Goal: Information Seeking & Learning: Learn about a topic

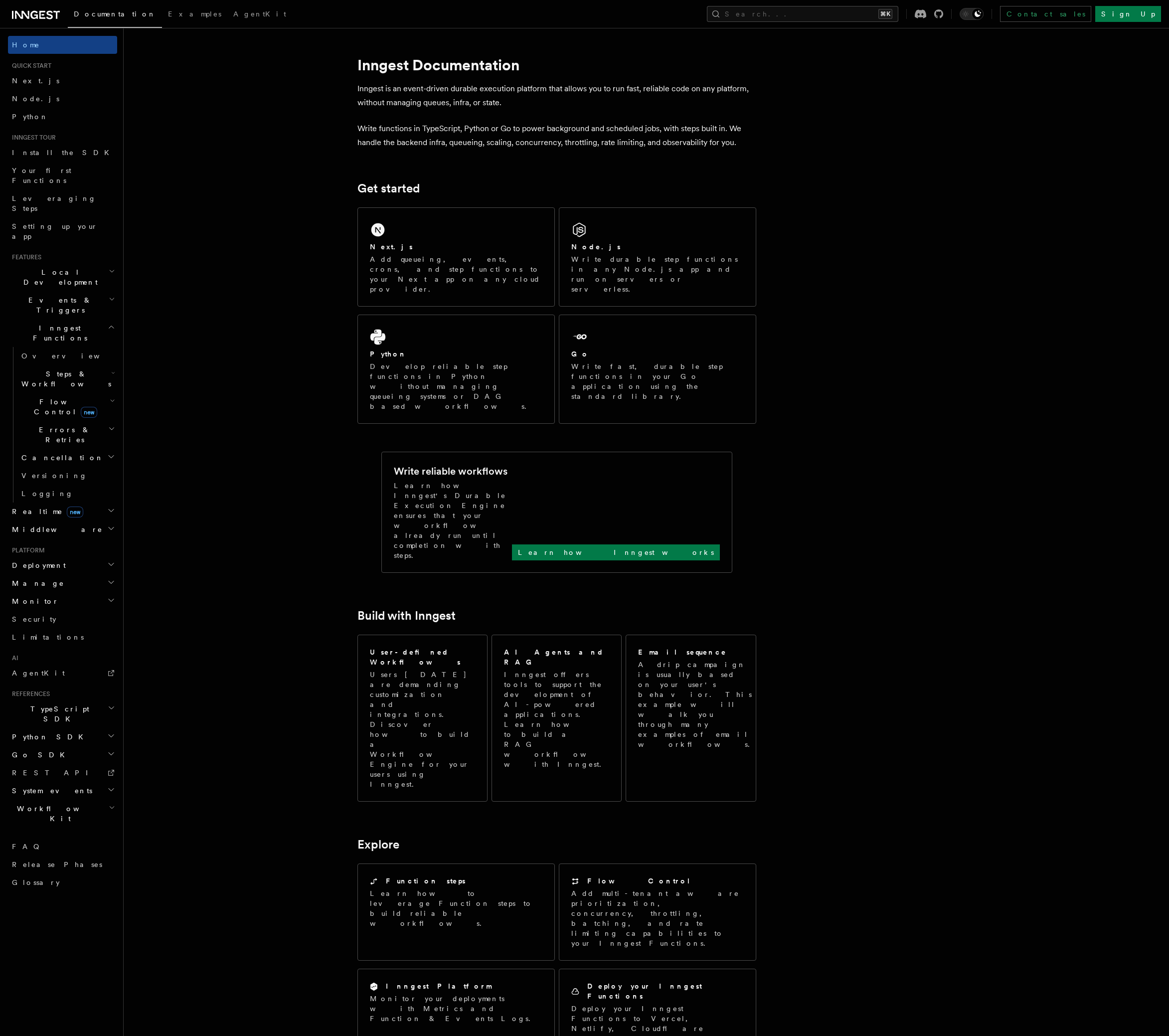
click at [93, 263] on h2 "Local Development" at bounding box center [63, 277] width 109 height 28
click at [86, 358] on span "Development with Docker" at bounding box center [68, 367] width 94 height 18
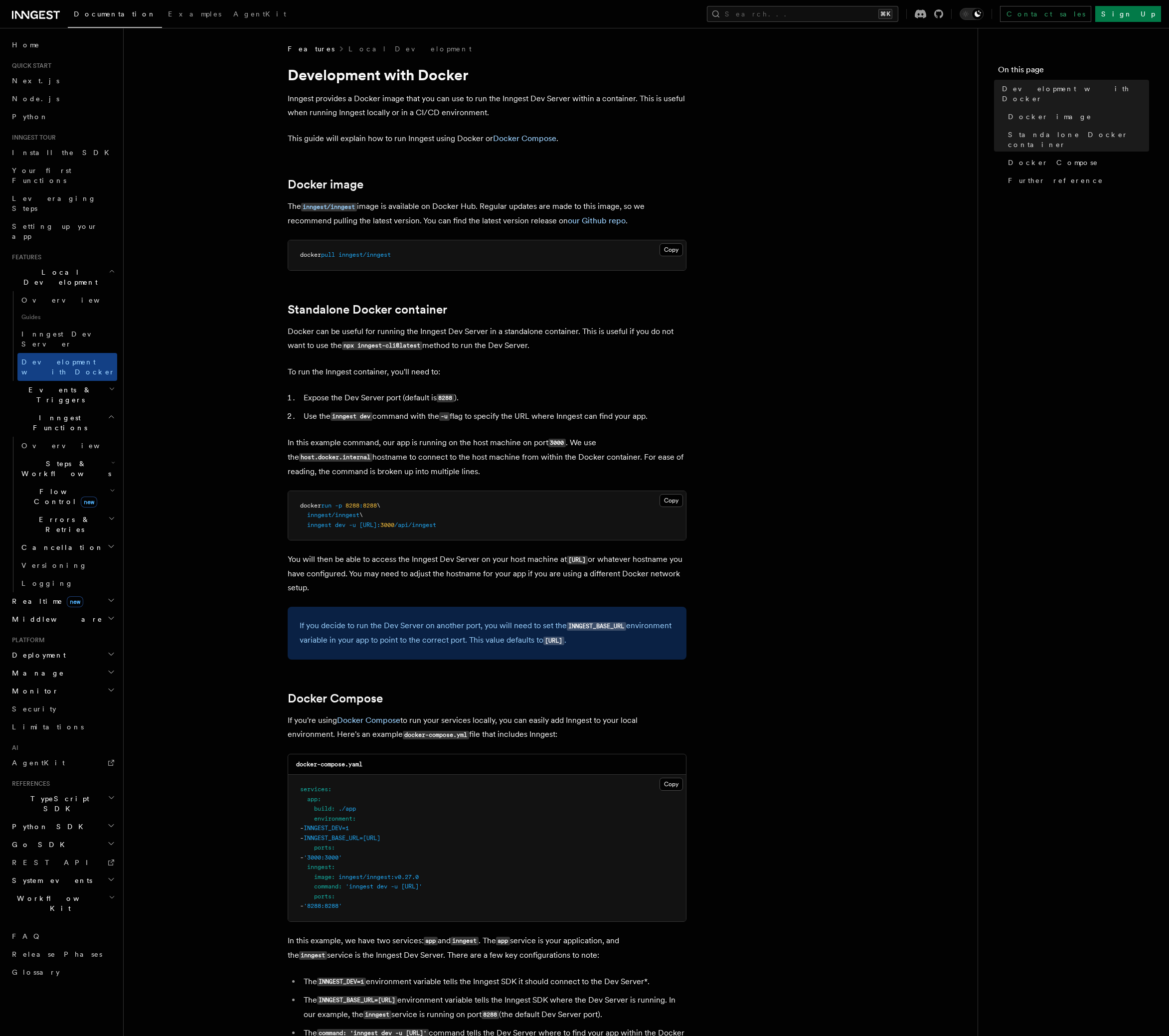
click at [47, 267] on span "Local Development" at bounding box center [58, 277] width 101 height 20
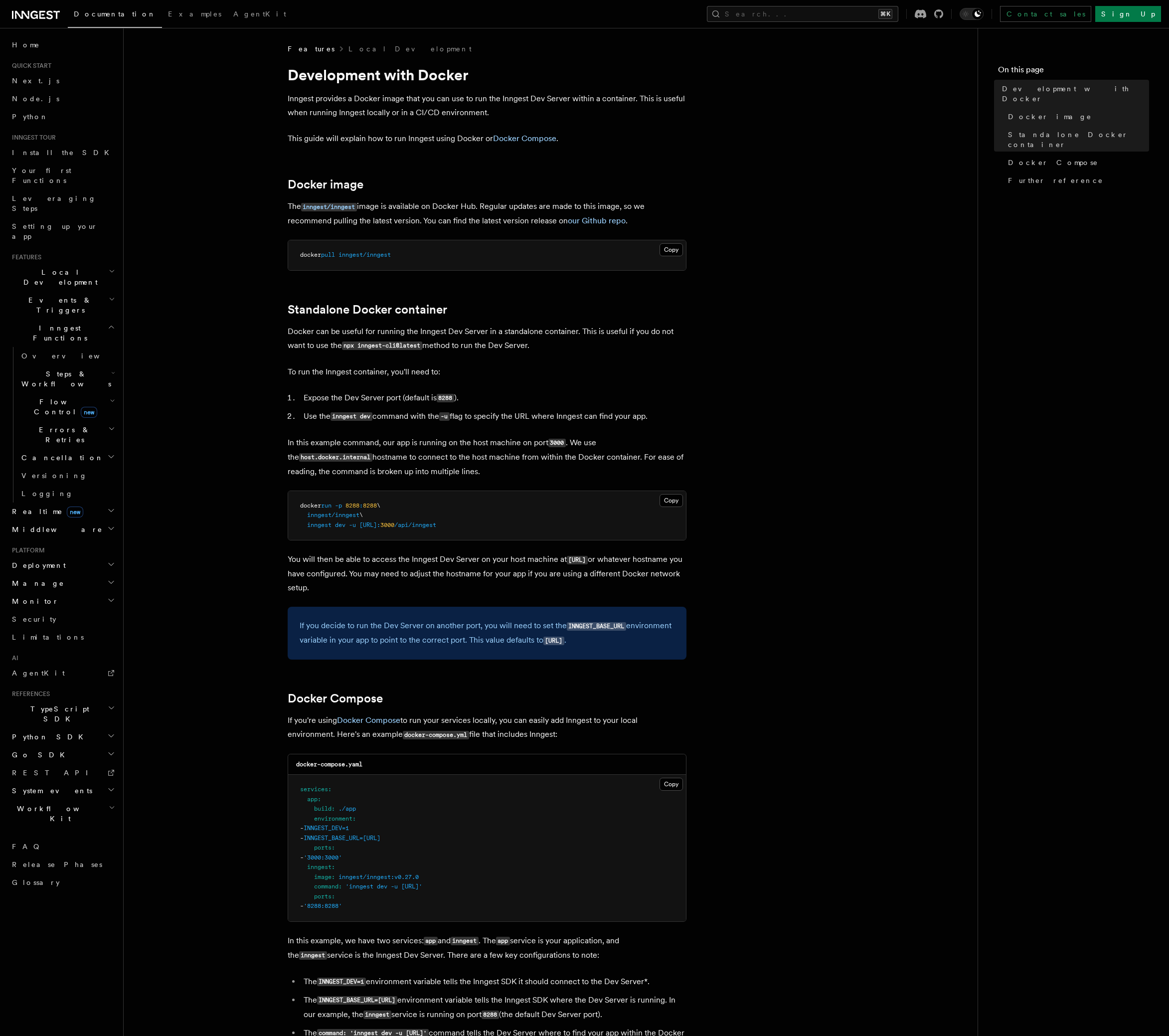
click at [47, 267] on span "Local Development" at bounding box center [58, 277] width 101 height 20
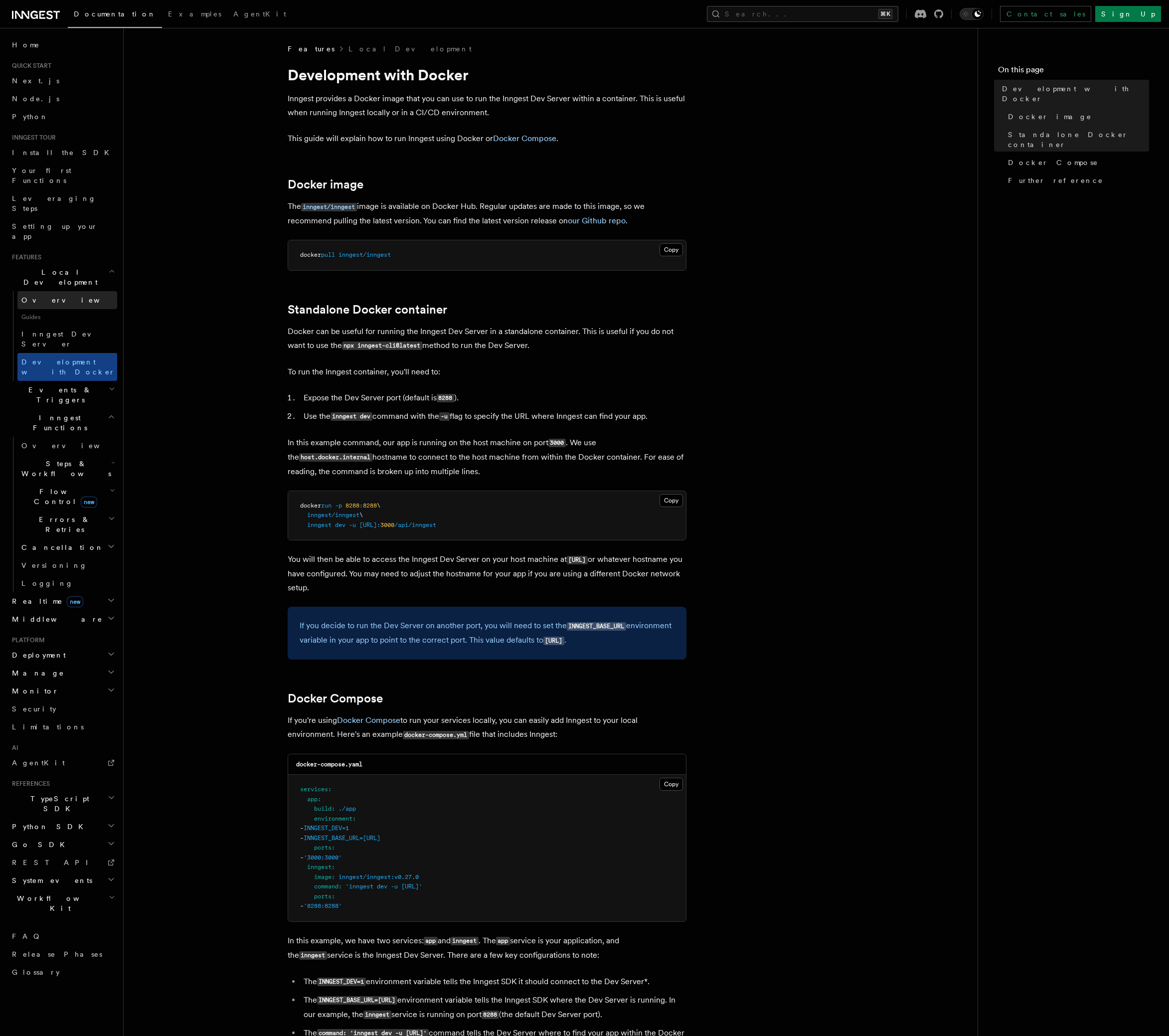
click at [46, 291] on link "Overview" at bounding box center [67, 300] width 100 height 18
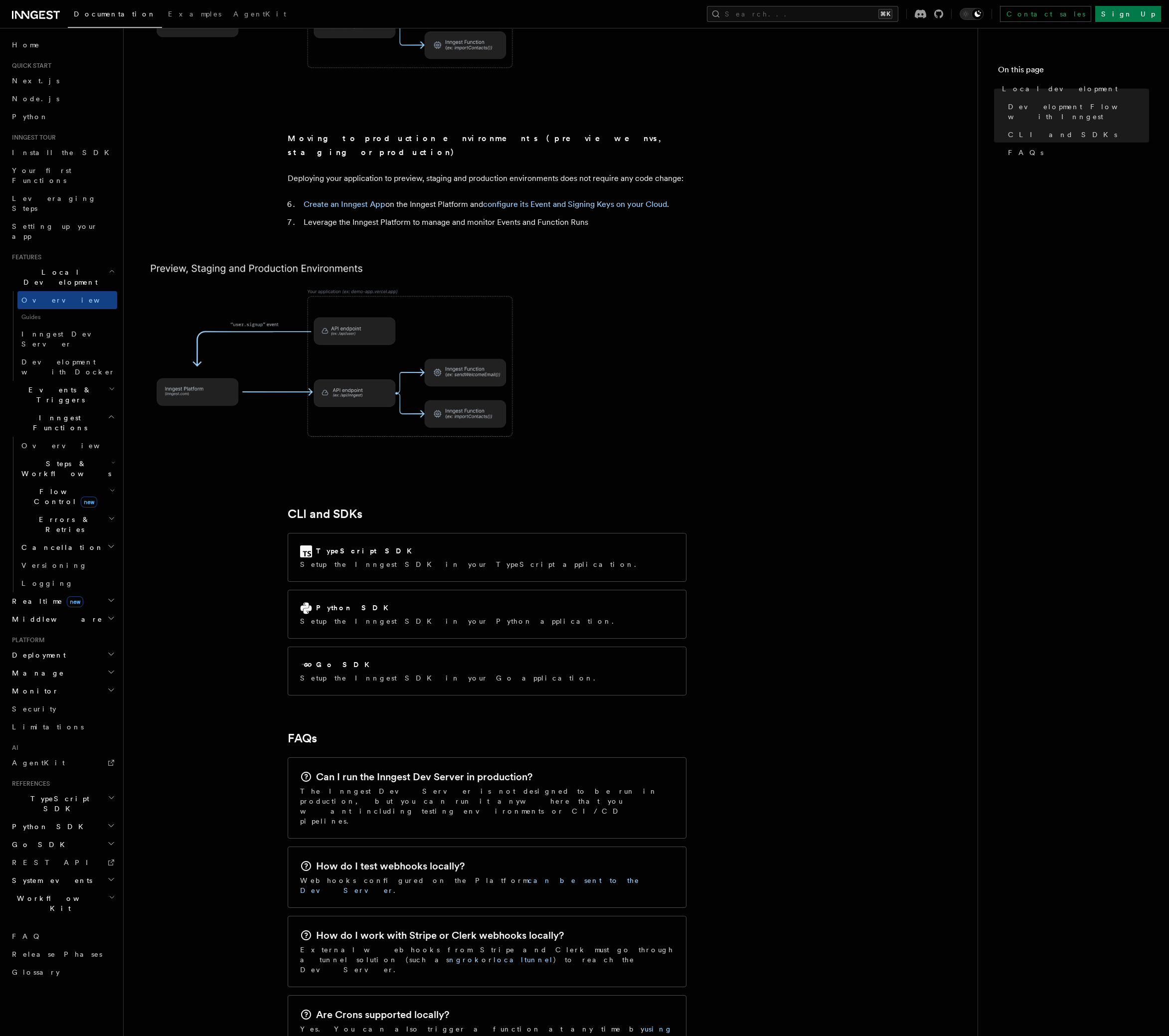
scroll to position [1009, 0]
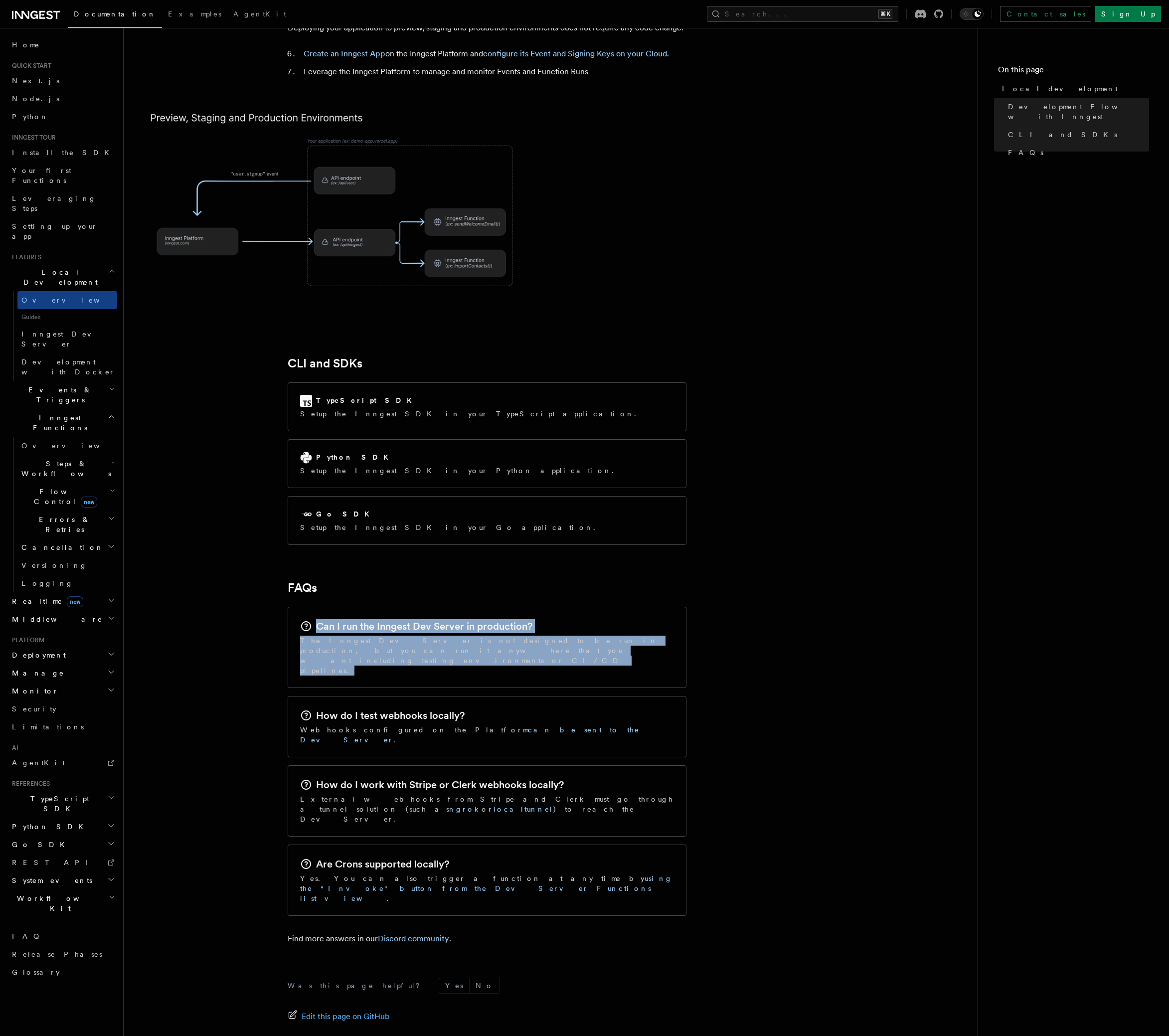
drag, startPoint x: 314, startPoint y: 584, endPoint x: 481, endPoint y: 609, distance: 168.9
click at [481, 609] on div "Can I run the Inngest Dev Server in production? The Inngest Dev Server is not d…" at bounding box center [487, 647] width 398 height 80
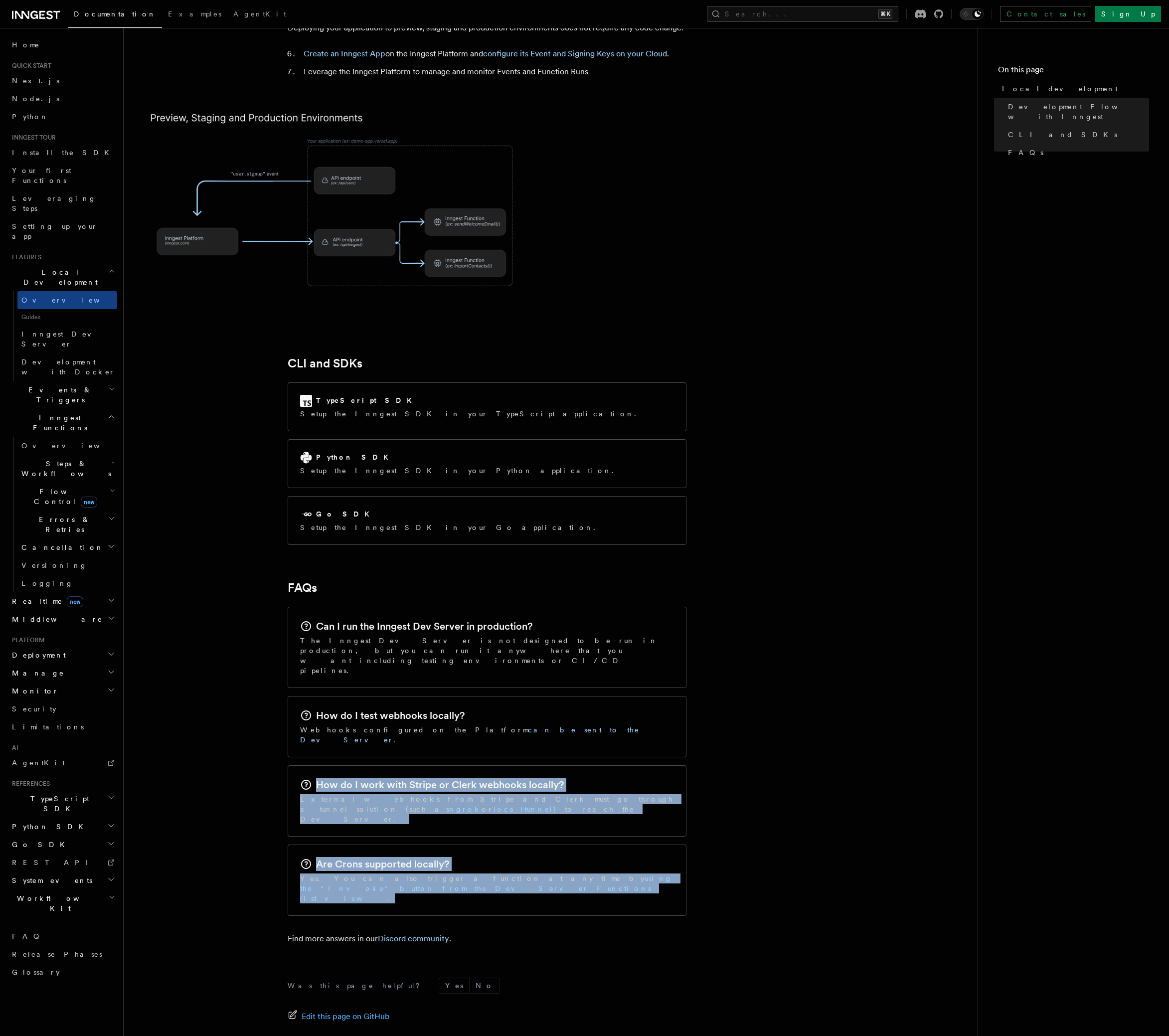
drag, startPoint x: 316, startPoint y: 710, endPoint x: 305, endPoint y: 802, distance: 92.7
click at [305, 802] on div "Can I run the Inngest Dev Server in production? The Inngest Dev Server is not d…" at bounding box center [487, 761] width 399 height 317
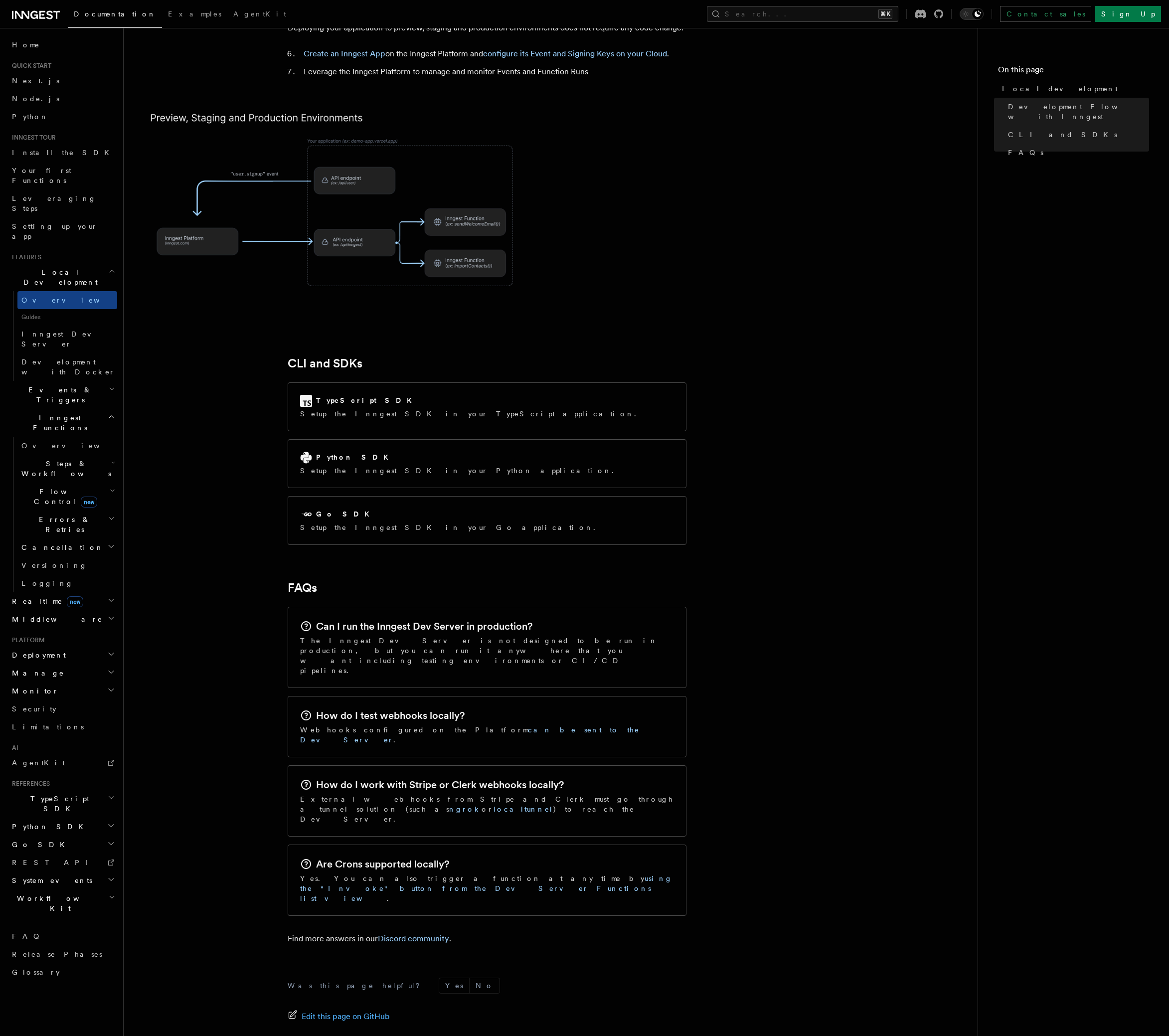
click at [250, 669] on article "Features Local development Inngest's tooling makes it easy to develop your func…" at bounding box center [550, 89] width 822 height 2109
click at [77, 646] on h2 "Deployment" at bounding box center [63, 655] width 109 height 18
click at [40, 669] on span "Overview" at bounding box center [72, 673] width 103 height 8
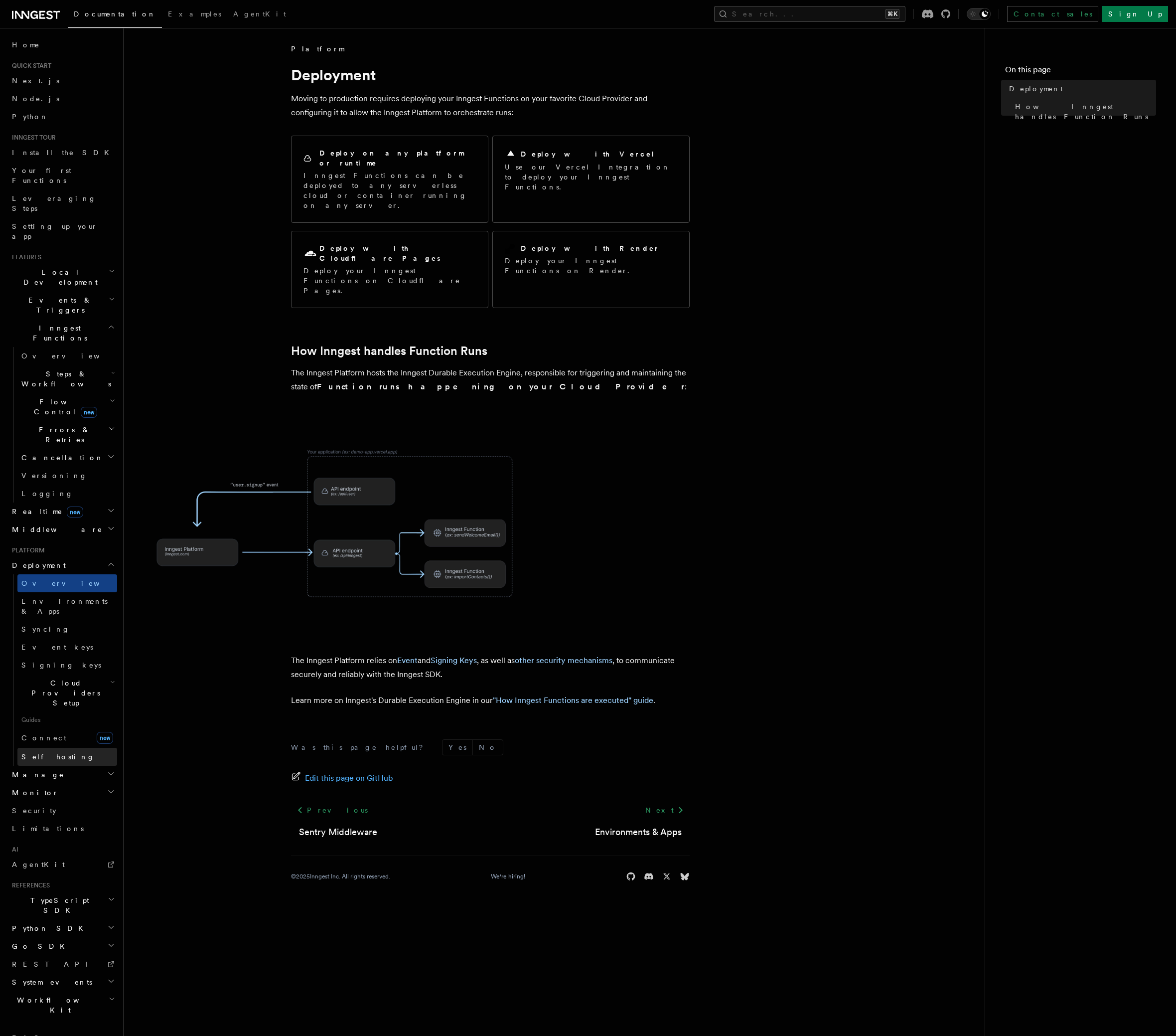
click at [33, 748] on link "Self hosting" at bounding box center [67, 757] width 99 height 18
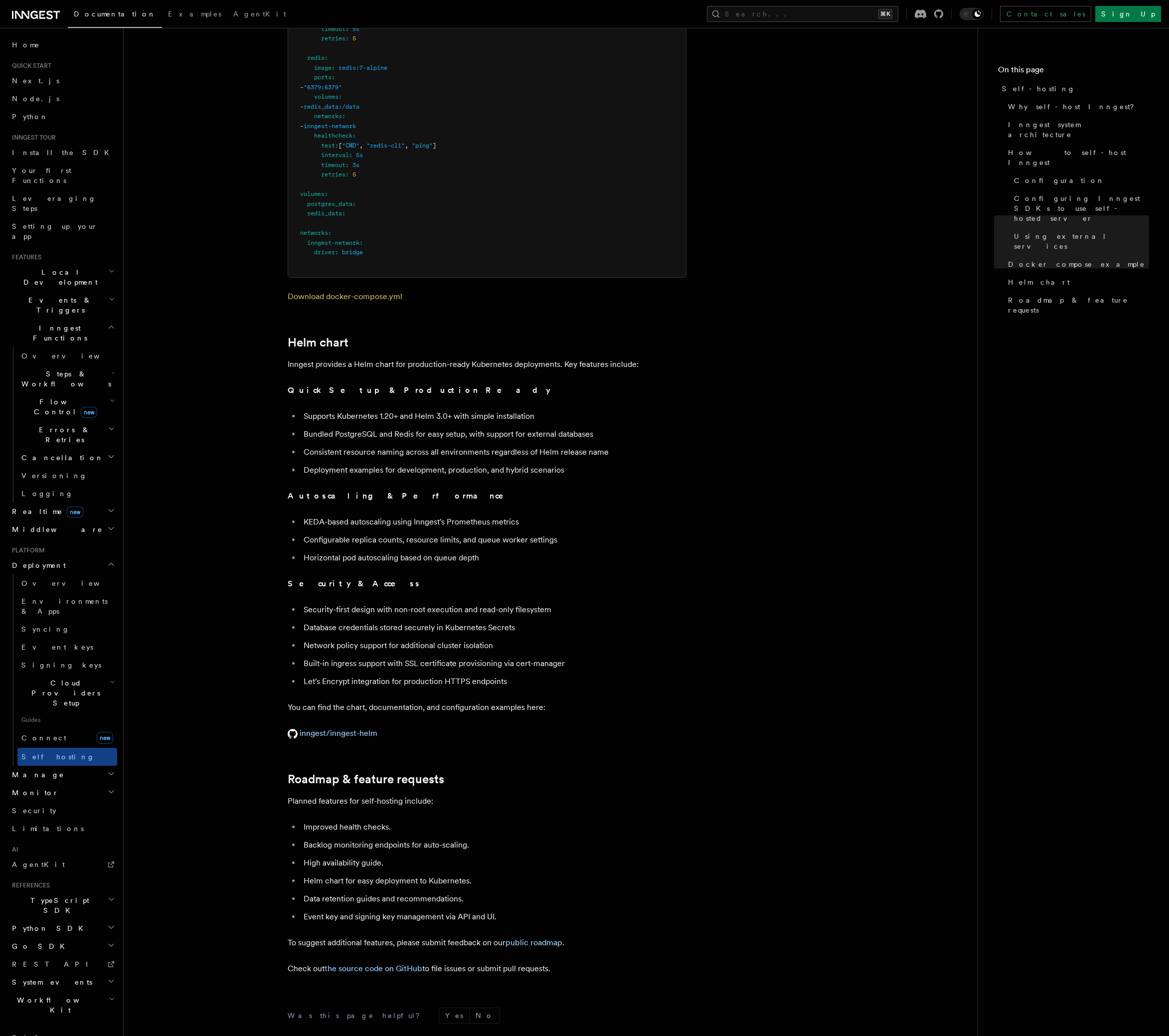
scroll to position [3249, 0]
